Goal: Transaction & Acquisition: Purchase product/service

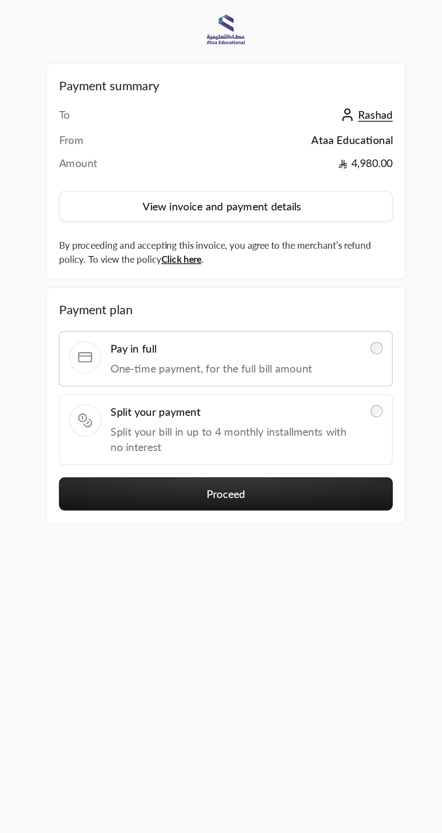
click at [245, 289] on button "Proceed" at bounding box center [221, 289] width 196 height 19
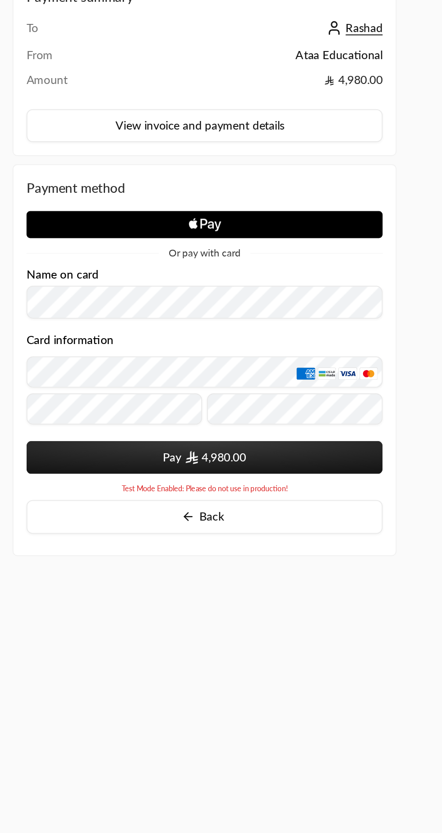
click at [286, 175] on span "Apple Logo" at bounding box center [221, 175] width 196 height 15
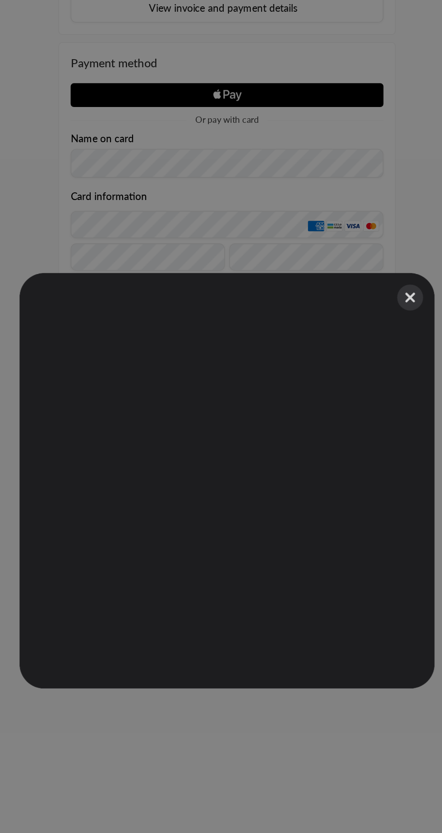
click at [338, 302] on button "Close" at bounding box center [336, 302] width 20 height 20
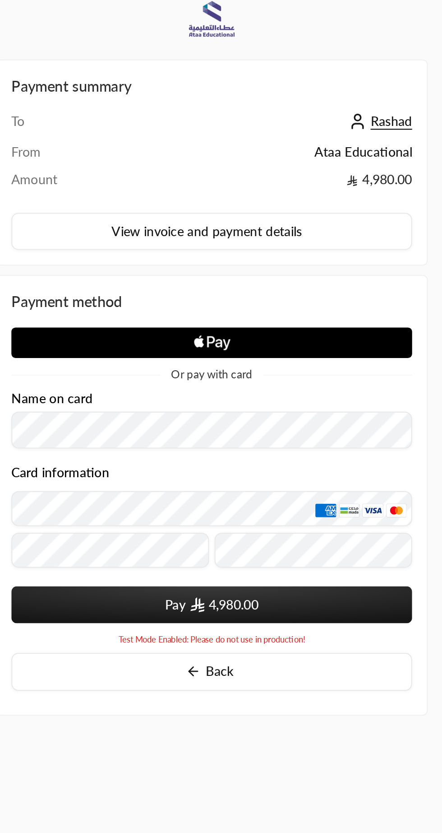
click at [235, 193] on span "Or pay with card" at bounding box center [221, 190] width 40 height 5
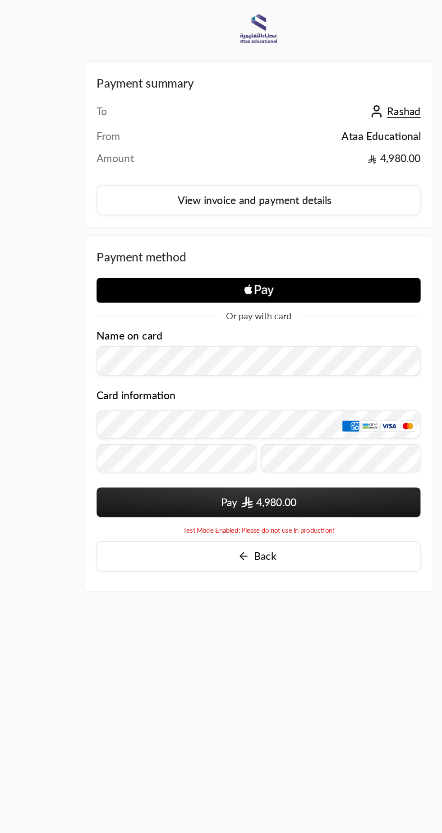
click at [296, 117] on button "View invoice and payment details" at bounding box center [221, 121] width 196 height 18
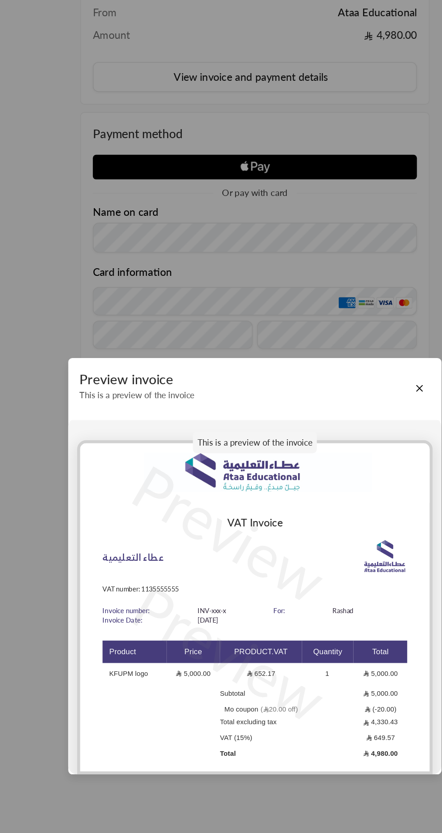
click at [319, 311] on button "Close" at bounding box center [320, 308] width 9 height 9
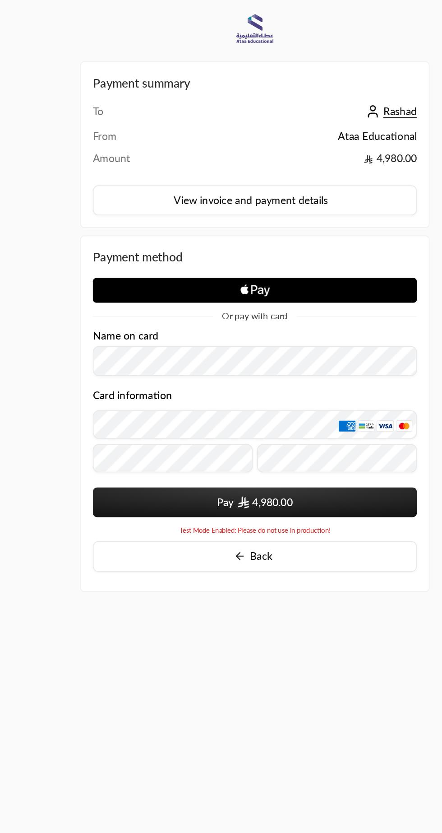
click at [300, 121] on button "View invoice and payment details" at bounding box center [221, 121] width 196 height 18
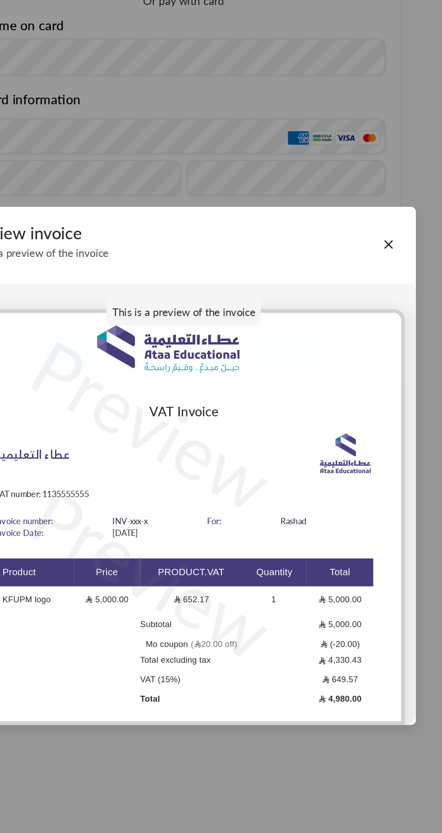
click at [322, 310] on button "Close" at bounding box center [320, 308] width 9 height 9
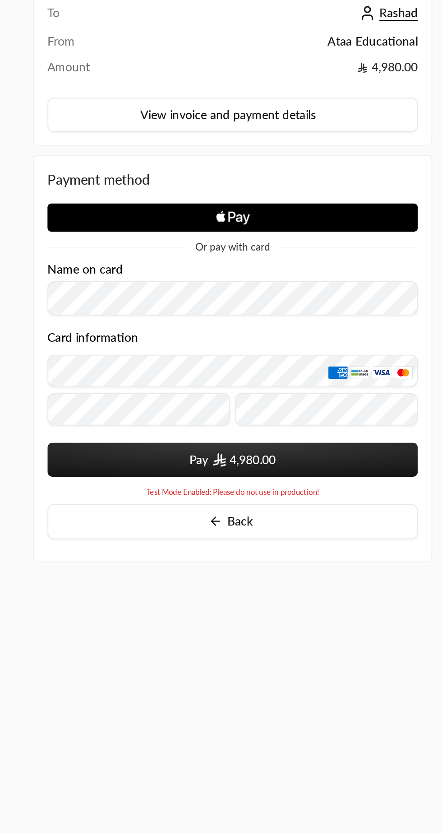
click at [227, 339] on span "Back" at bounding box center [225, 336] width 14 height 8
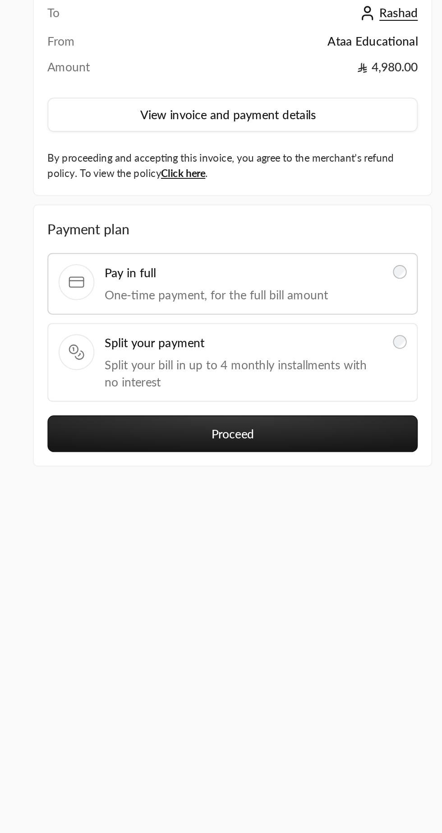
click at [291, 283] on button "Proceed" at bounding box center [221, 289] width 196 height 19
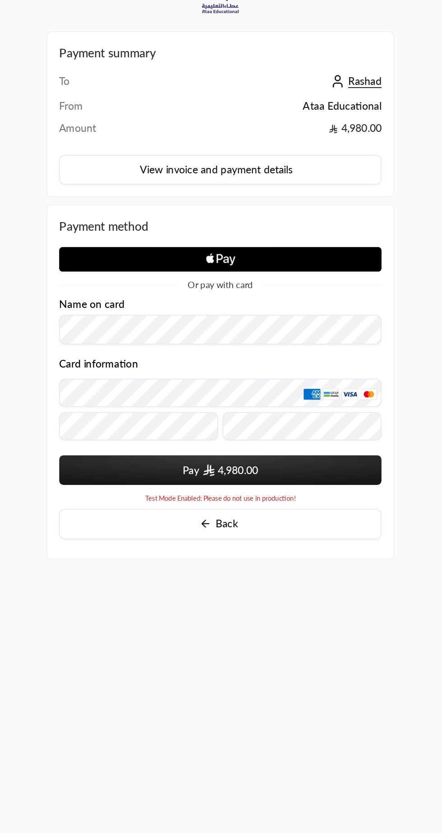
click at [223, 343] on button "Back" at bounding box center [221, 336] width 196 height 19
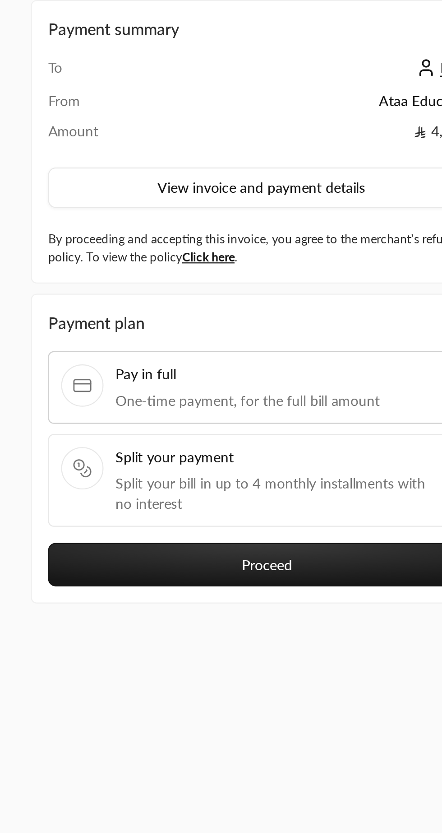
click at [200, 153] on link "Click here" at bounding box center [194, 151] width 23 height 7
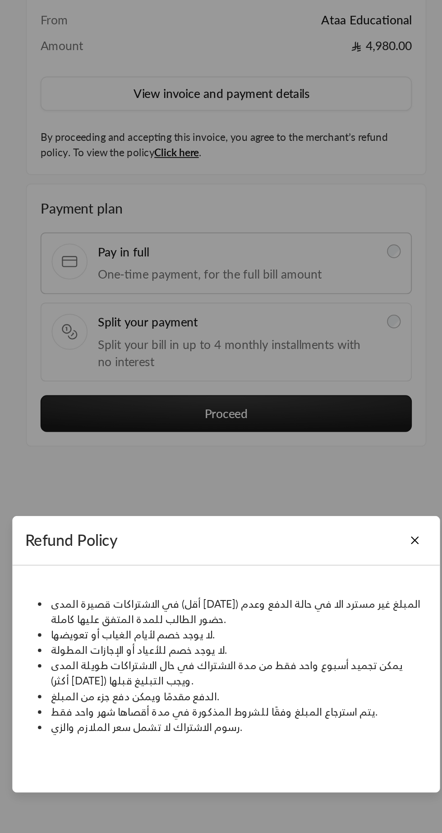
click at [322, 360] on button "Close" at bounding box center [320, 356] width 9 height 9
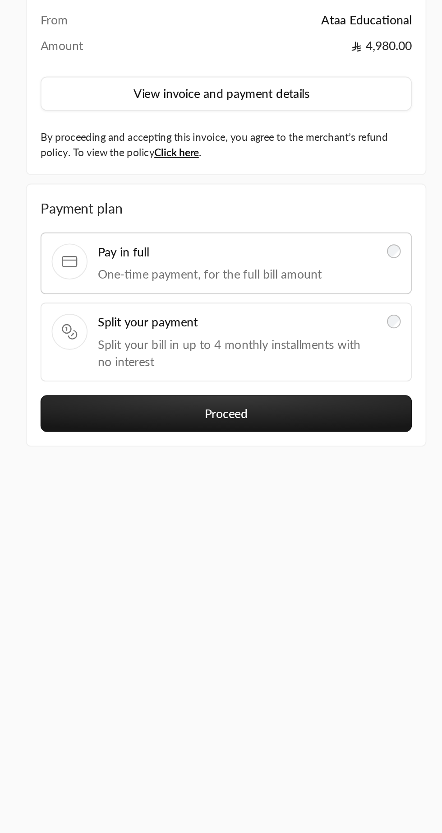
click at [320, 353] on div "Payment summary To Rashad From Ataa Educational Amount 4,980.00 View invoice an…" at bounding box center [221, 393] width 211 height 777
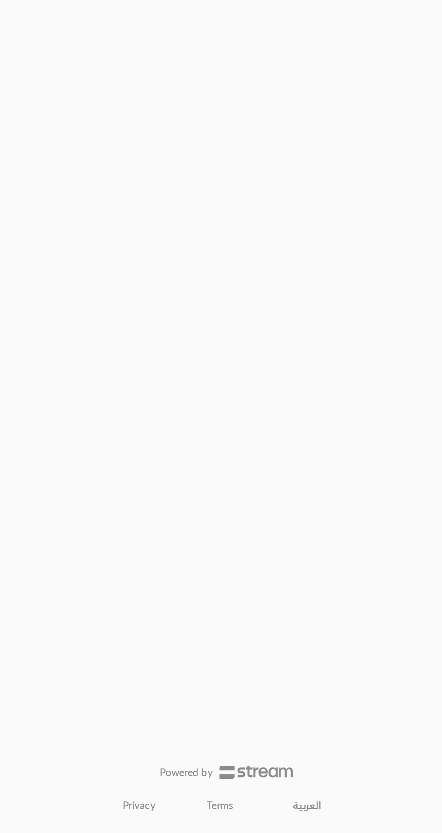
click at [260, 818] on link "العربية" at bounding box center [264, 818] width 24 height 14
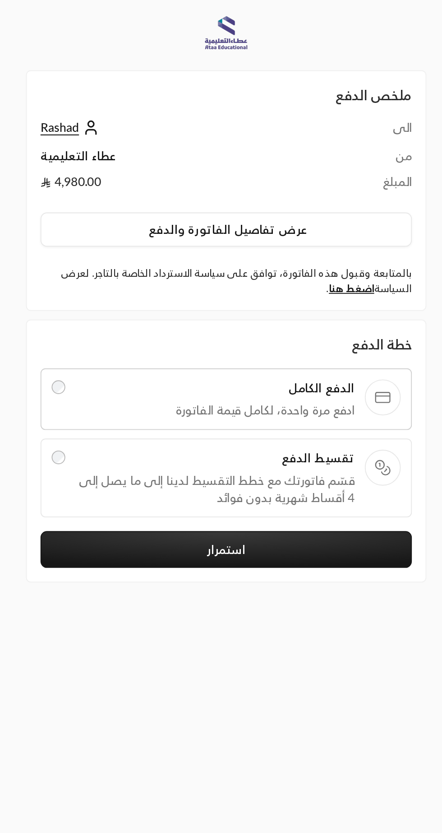
click at [296, 150] on link "اضغط هنا" at bounding box center [287, 151] width 24 height 7
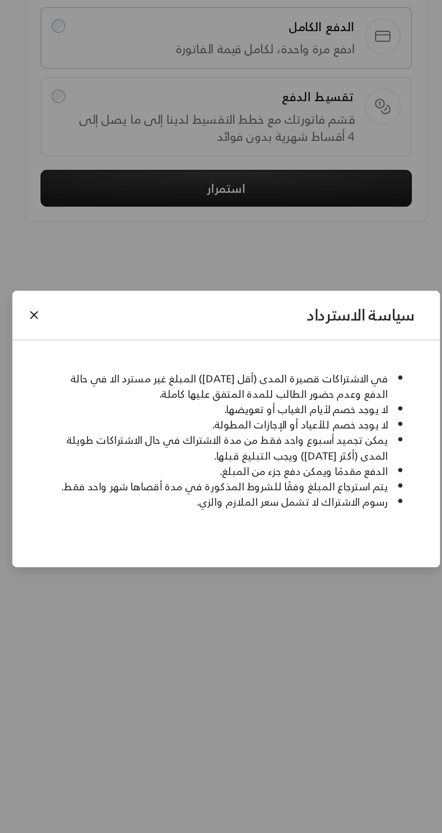
click at [120, 356] on button "Close" at bounding box center [119, 356] width 9 height 9
